Goal: Information Seeking & Learning: Understand process/instructions

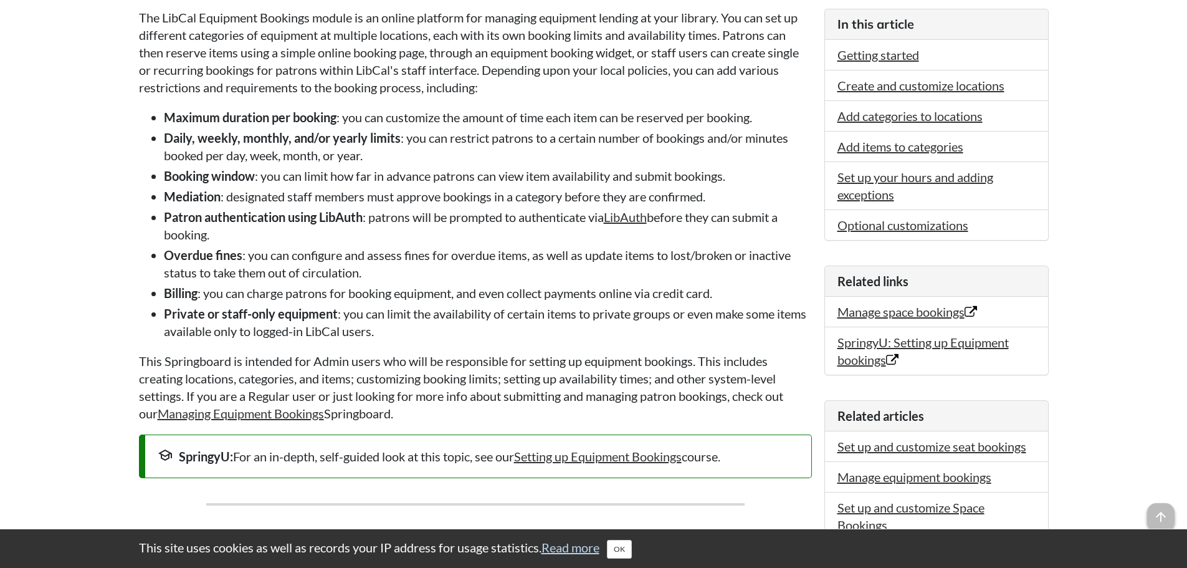
scroll to position [249, 0]
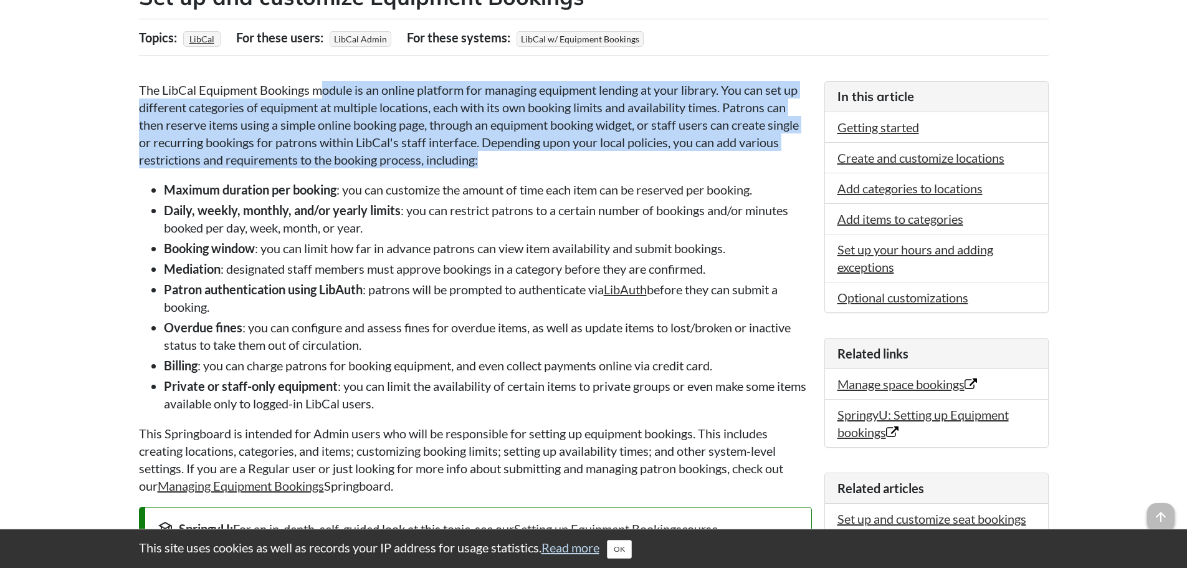
drag, startPoint x: 320, startPoint y: 90, endPoint x: 549, endPoint y: 160, distance: 238.9
click at [549, 160] on p "The LibCal Equipment Bookings module is an online platform for managing equipme…" at bounding box center [475, 124] width 673 height 87
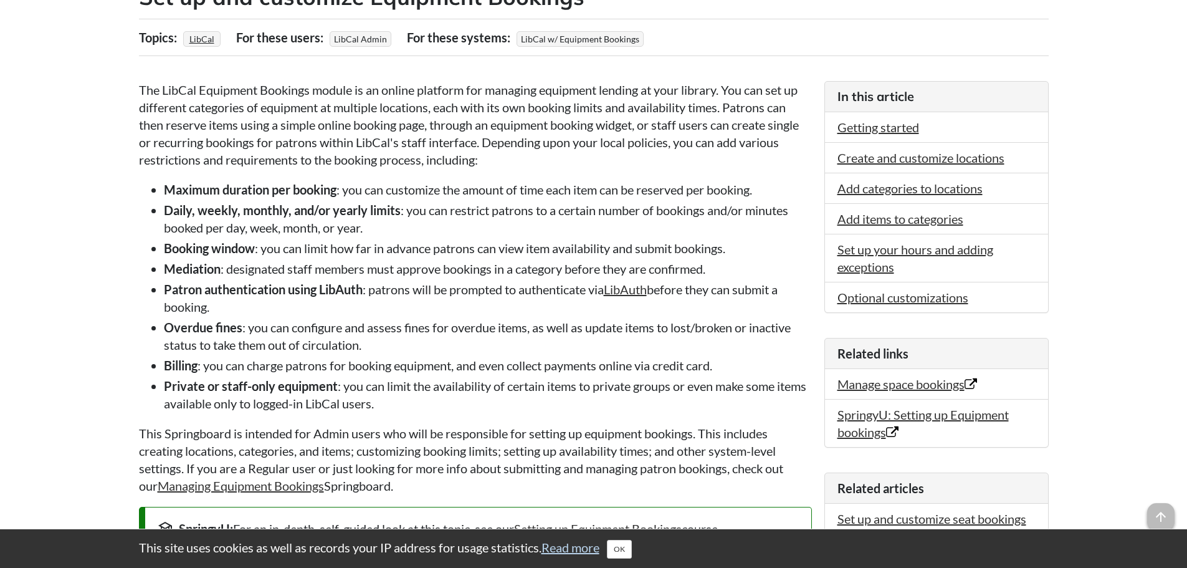
drag, startPoint x: 249, startPoint y: 162, endPoint x: 510, endPoint y: 163, distance: 261.1
click at [510, 163] on p "The LibCal Equipment Bookings module is an online platform for managing equipme…" at bounding box center [475, 124] width 673 height 87
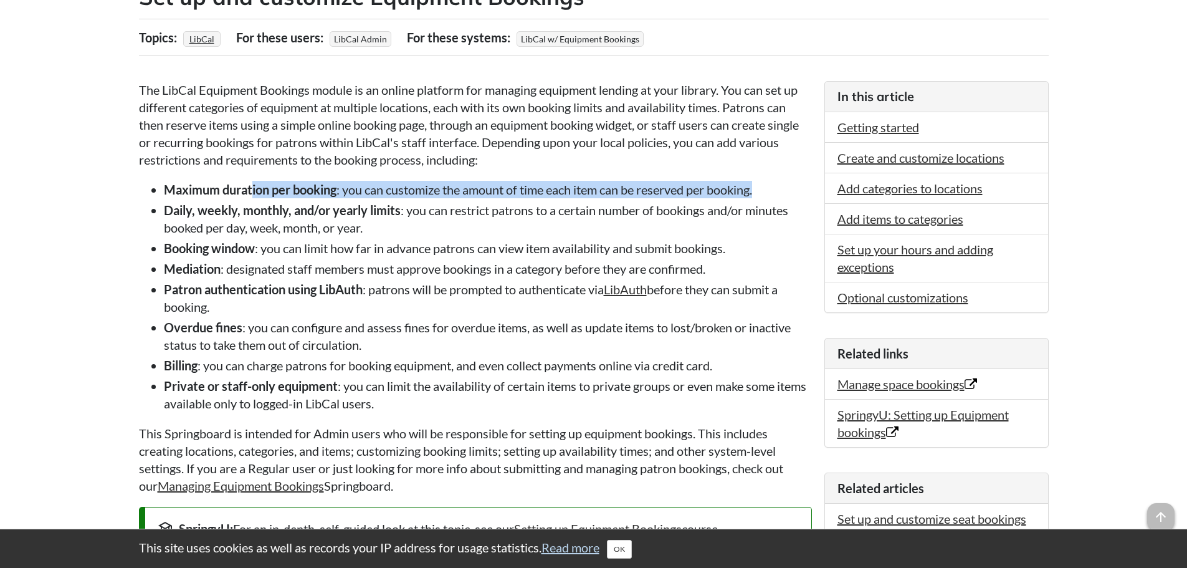
drag, startPoint x: 304, startPoint y: 191, endPoint x: 770, endPoint y: 196, distance: 465.5
click at [770, 196] on li "Maximum duration per booking : you can customize the amount of time each item c…" at bounding box center [488, 189] width 648 height 17
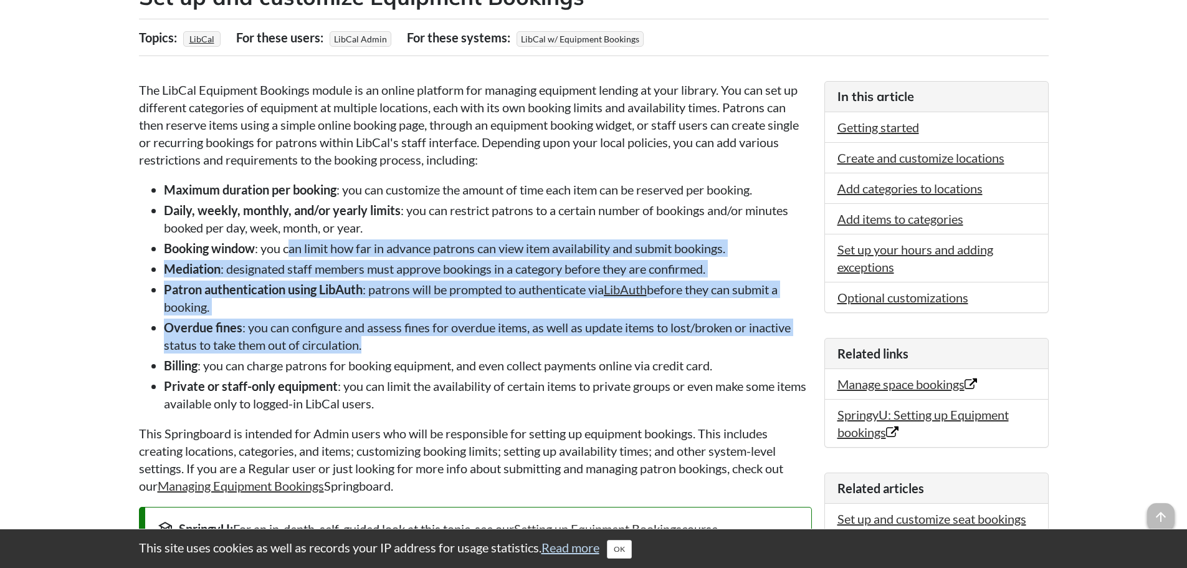
drag, startPoint x: 293, startPoint y: 247, endPoint x: 718, endPoint y: 345, distance: 436.0
click at [718, 345] on ul "Maximum duration per booking : you can customize the amount of time each item c…" at bounding box center [475, 296] width 673 height 231
click at [499, 348] on li "Overdue fines : you can configure and assess fines for overdue items, as well a…" at bounding box center [488, 335] width 648 height 35
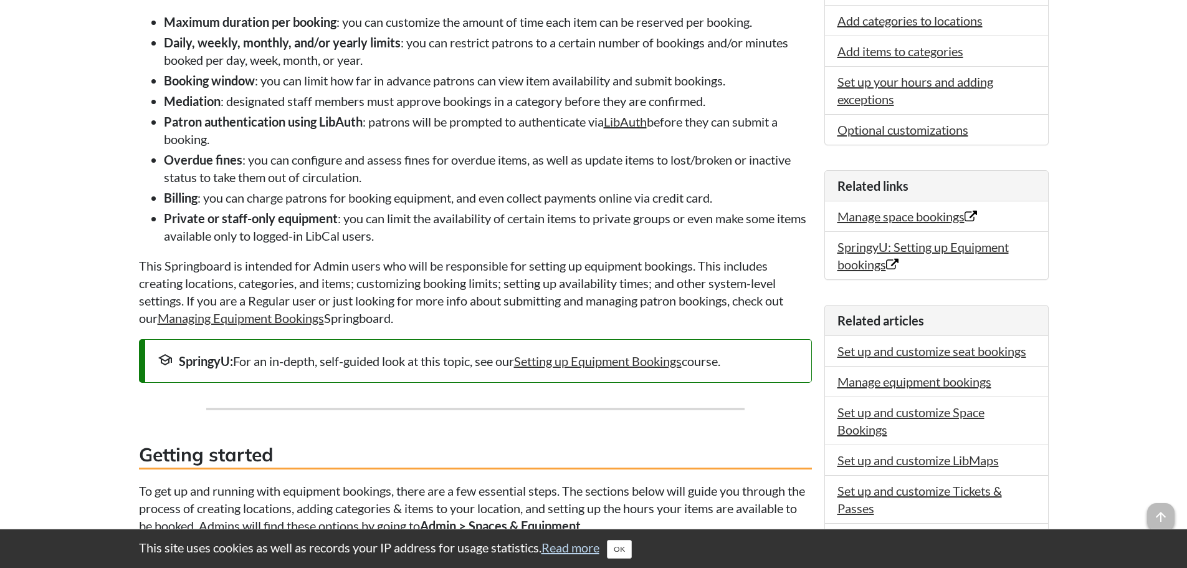
scroll to position [436, 0]
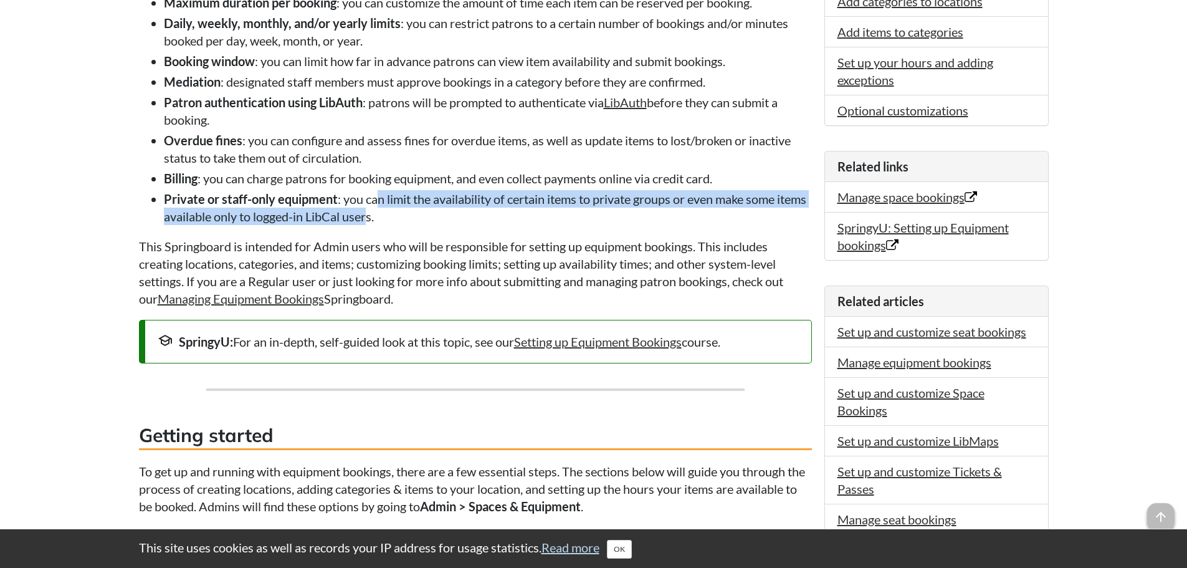
drag, startPoint x: 379, startPoint y: 201, endPoint x: 402, endPoint y: 214, distance: 26.2
click at [402, 214] on li "Private or staff-only equipment : you can limit the availability of certain ite…" at bounding box center [488, 207] width 648 height 35
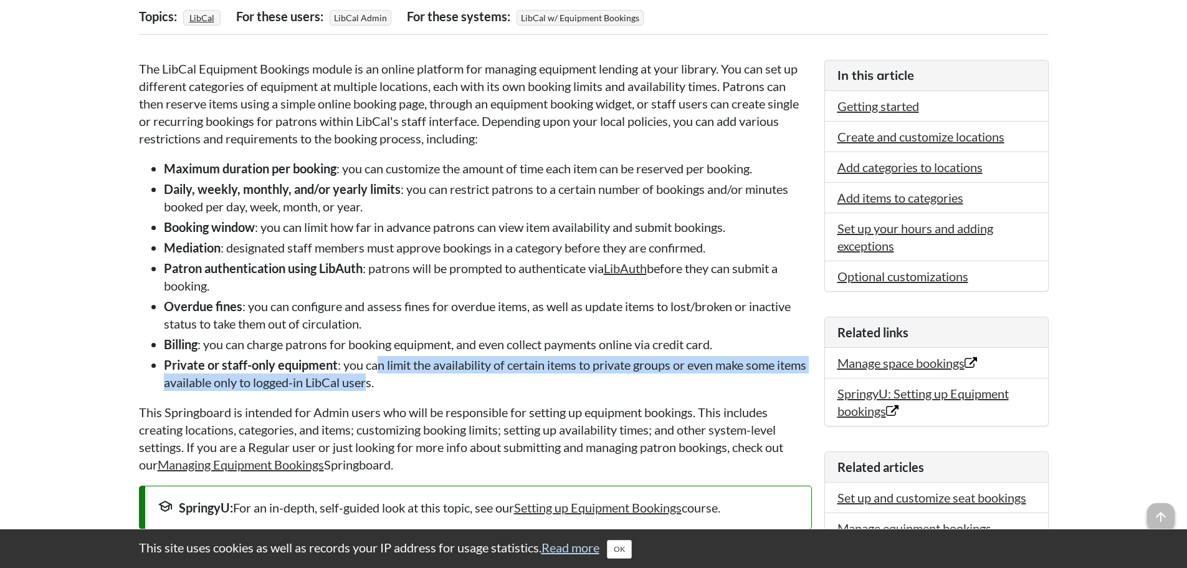
scroll to position [249, 0]
